Goal: Find specific page/section: Find specific page/section

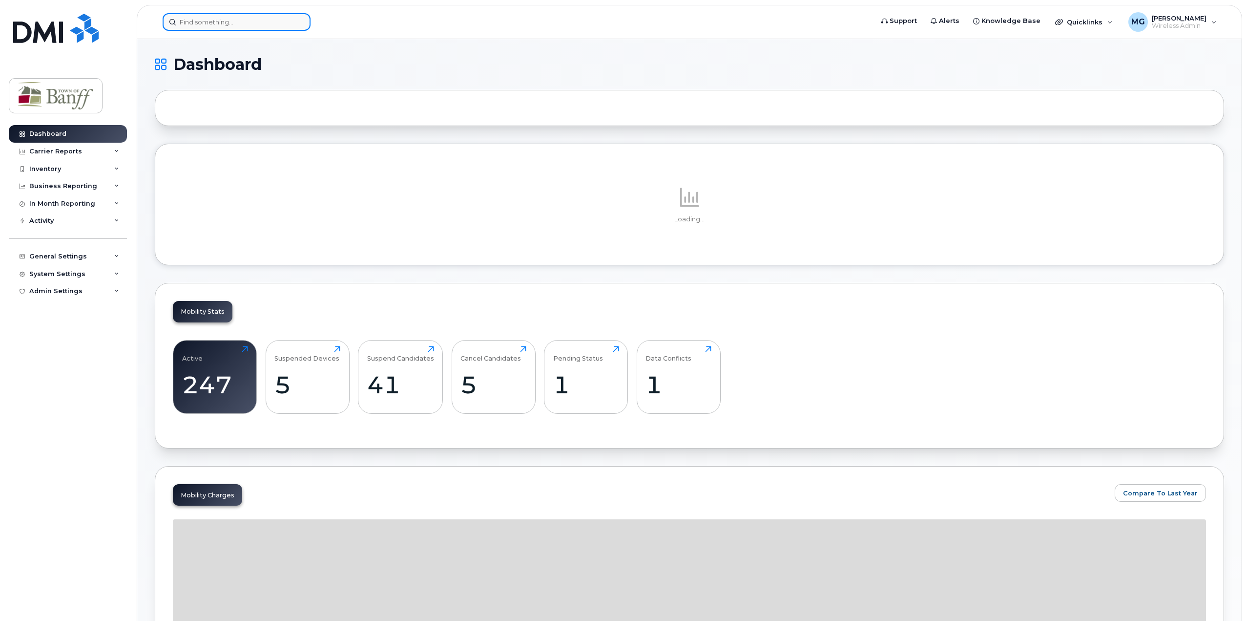
click at [242, 22] on input at bounding box center [237, 22] width 148 height 18
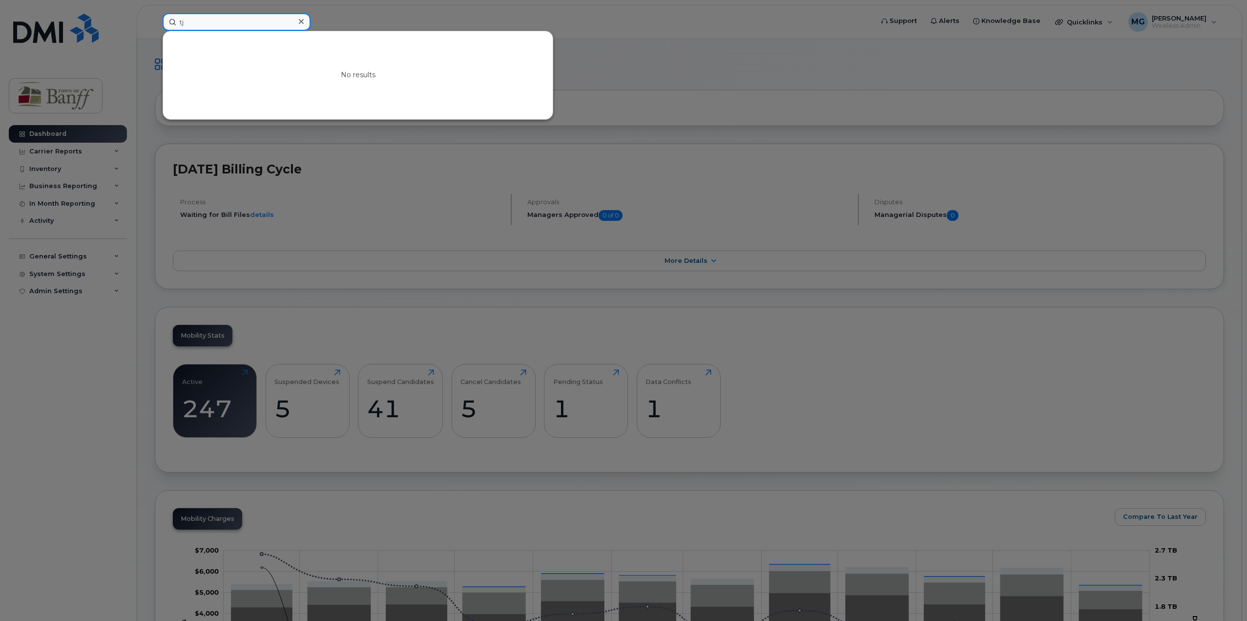
type input "t"
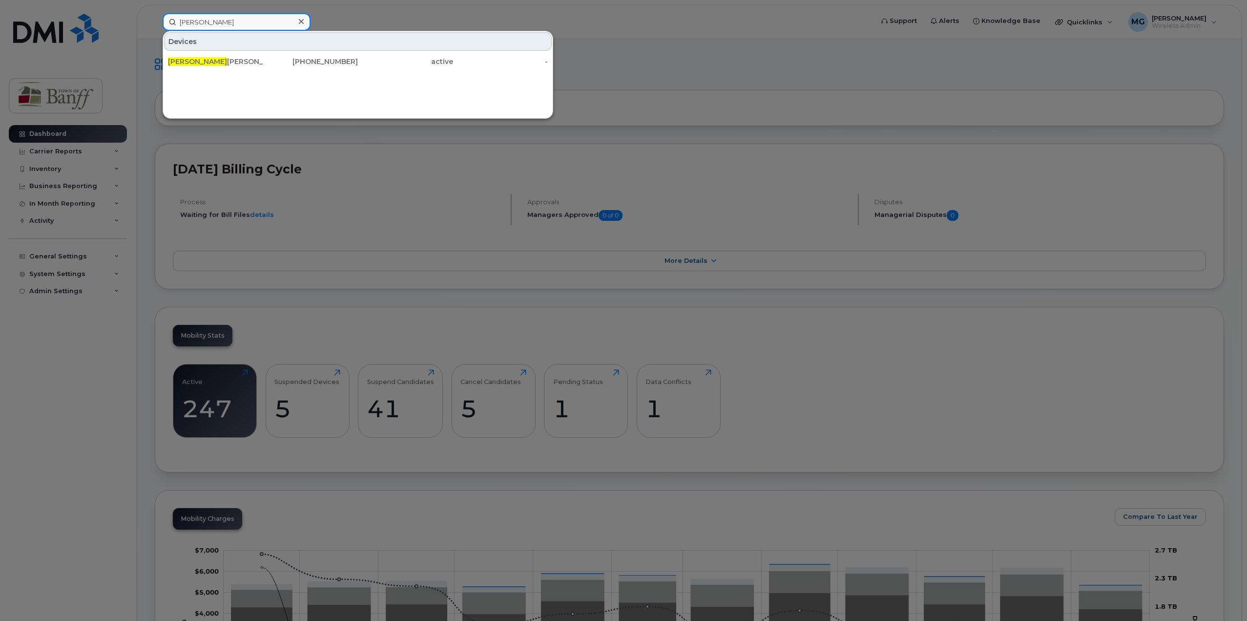
drag, startPoint x: 204, startPoint y: 21, endPoint x: 66, endPoint y: 21, distance: 137.7
click at [155, 21] on div "[PERSON_NAME] [PERSON_NAME] [PHONE_NUMBER] active -" at bounding box center [515, 22] width 720 height 18
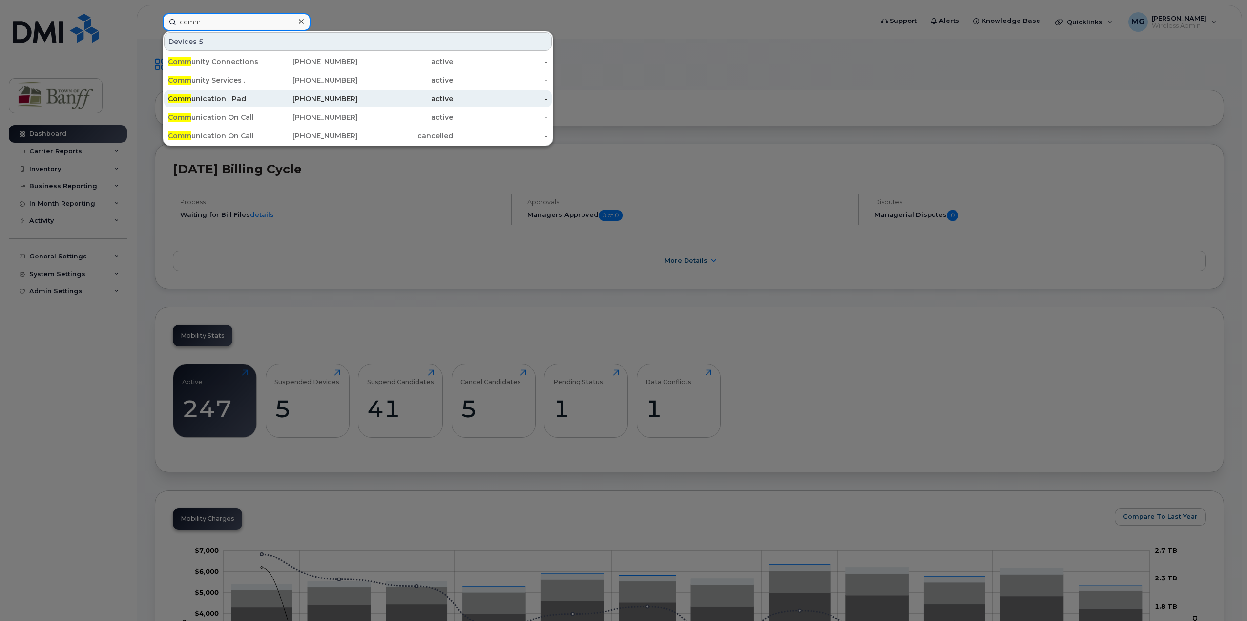
type input "comm"
click at [213, 98] on div "Comm unication I Pad" at bounding box center [215, 99] width 95 height 10
